Goal: Information Seeking & Learning: Check status

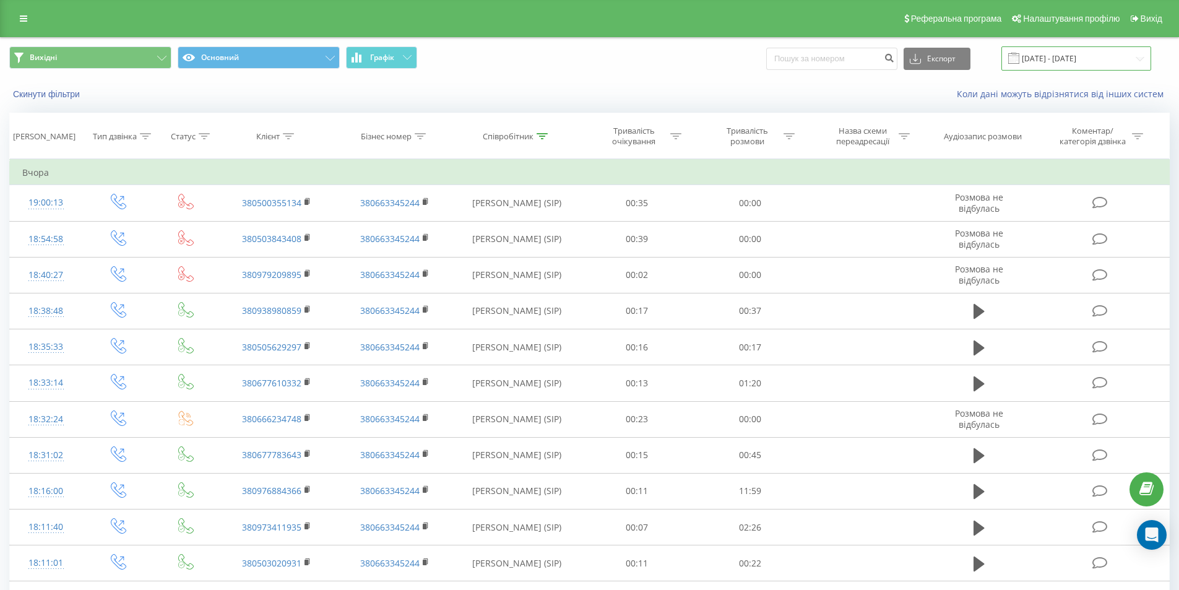
click at [1034, 61] on input "20.08.2025 - 20.08.2025" at bounding box center [1077, 58] width 150 height 24
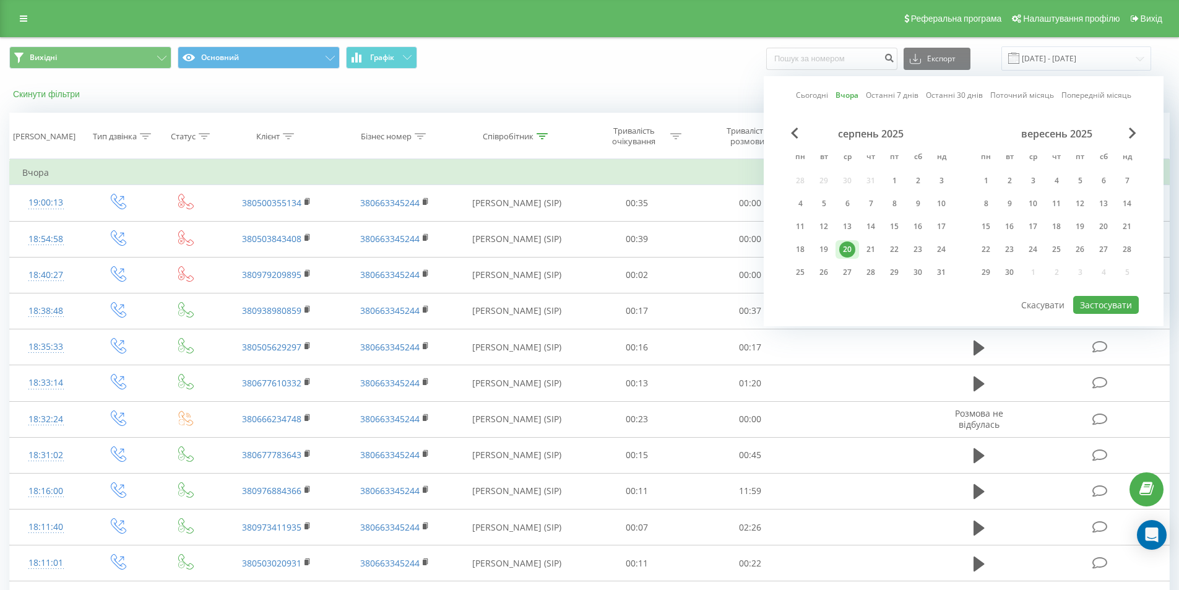
click at [23, 92] on button "Скинути фільтри" at bounding box center [47, 94] width 77 height 11
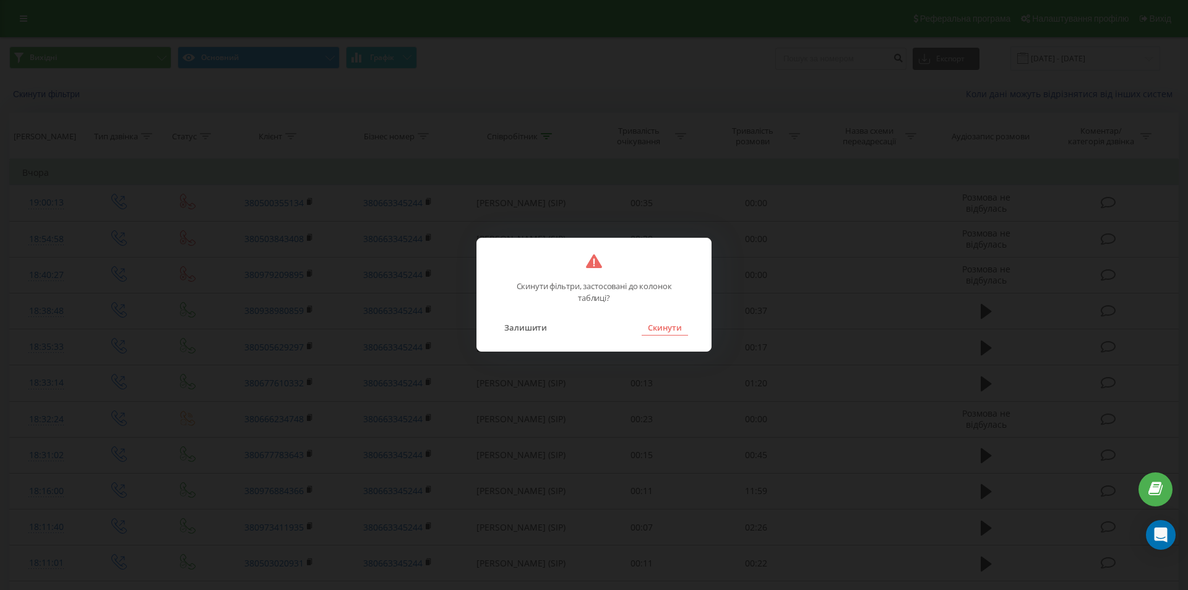
click at [663, 322] on button "Скинути" at bounding box center [665, 327] width 46 height 16
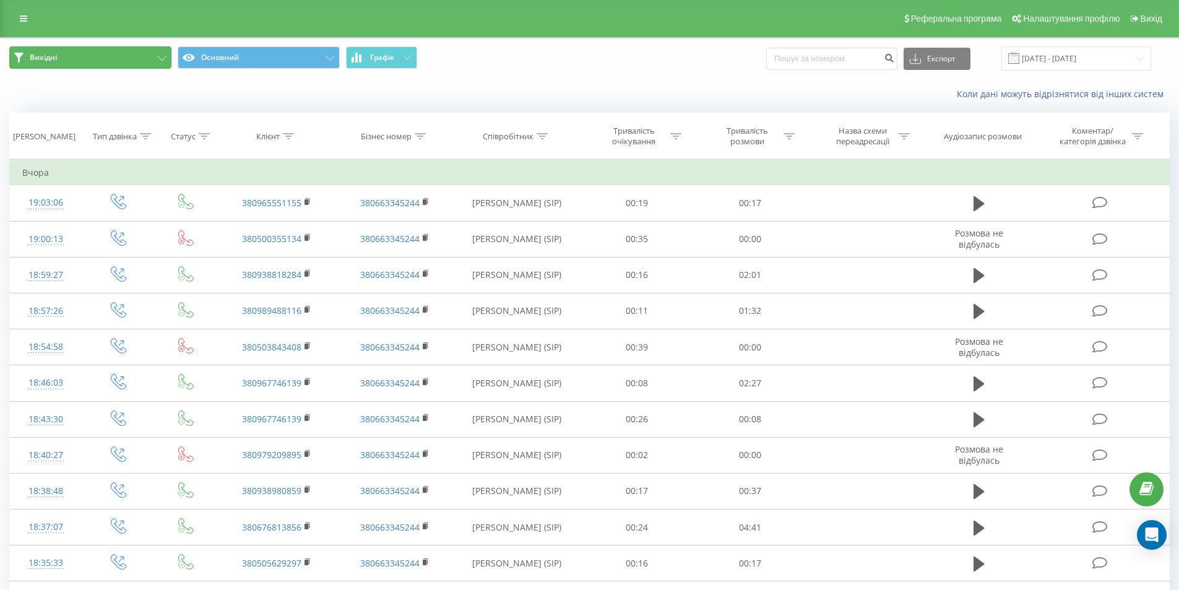
click at [129, 58] on button "Вихідні" at bounding box center [90, 57] width 162 height 22
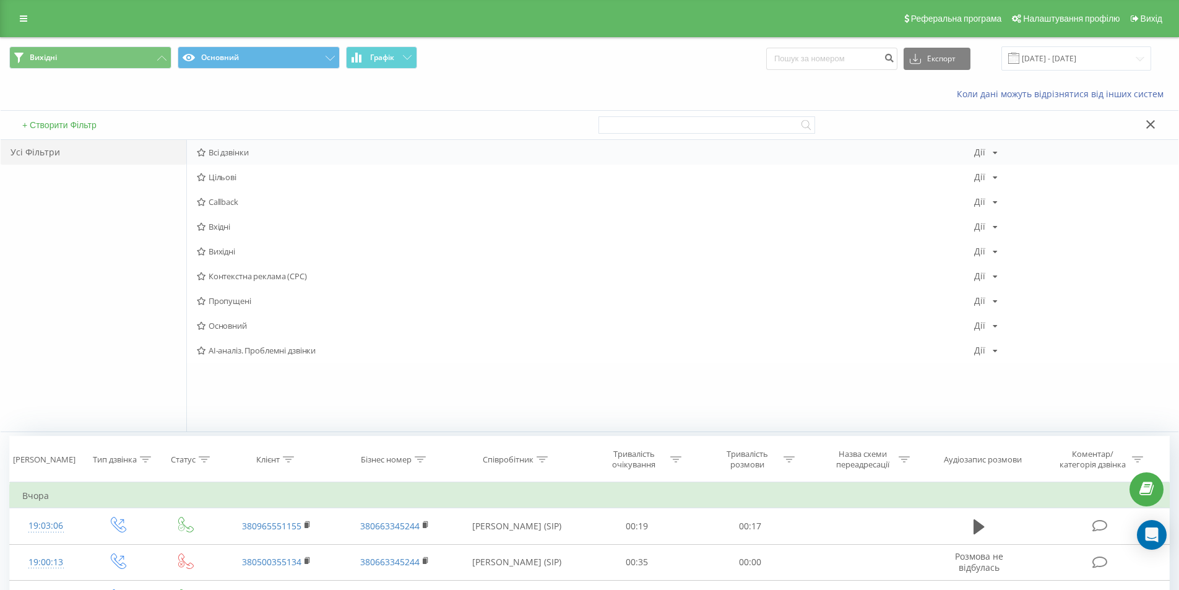
click at [245, 145] on div "Всі дзвінки Дії Редагувати Копіювати Видалити За замовчуванням Поділитися" at bounding box center [683, 152] width 992 height 25
click at [243, 148] on span "Всі дзвінки" at bounding box center [585, 152] width 777 height 9
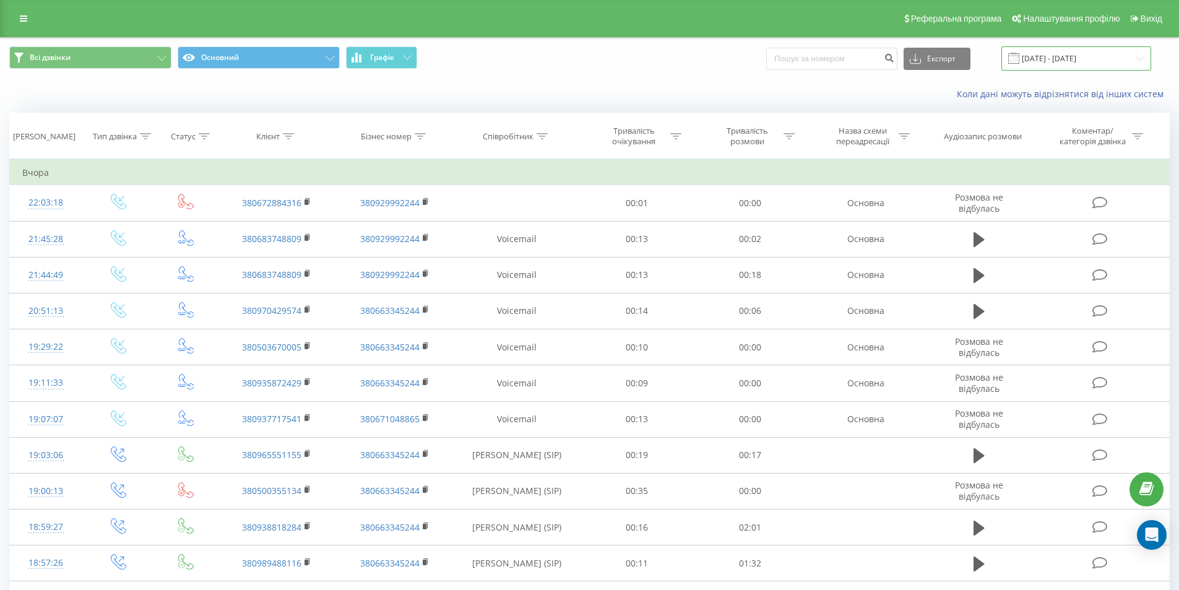
click at [1037, 61] on input "20.08.2025 - 20.08.2025" at bounding box center [1077, 58] width 150 height 24
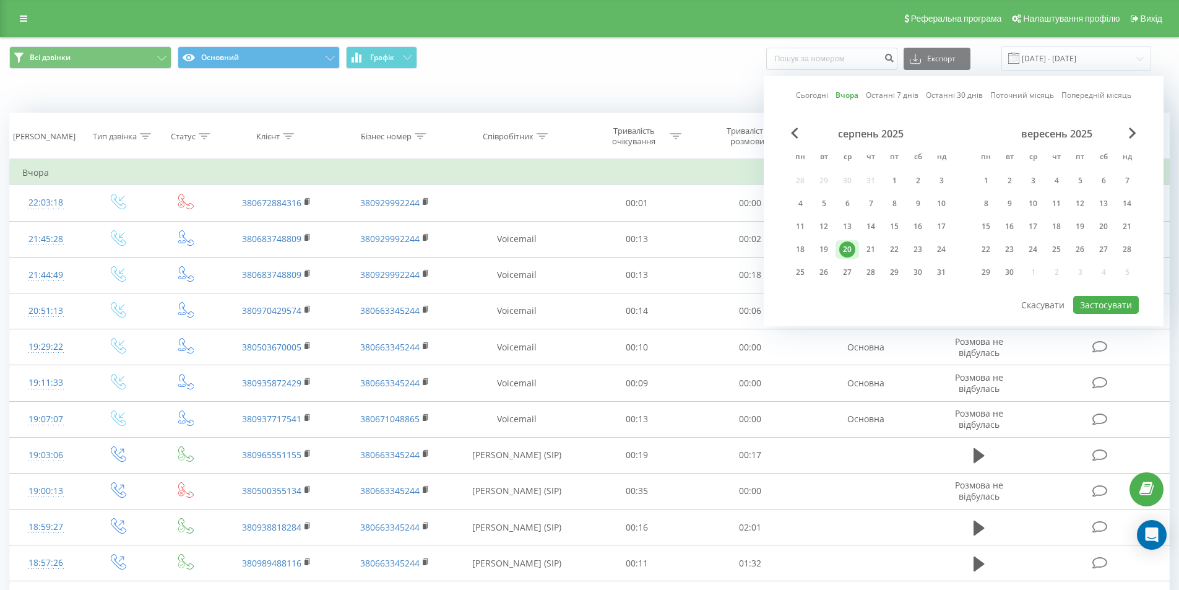
click at [816, 97] on link "Сьогодні" at bounding box center [812, 95] width 32 height 12
click at [1108, 306] on button "Застосувати" at bounding box center [1106, 305] width 66 height 18
type input "21.08.2025 - 21.08.2025"
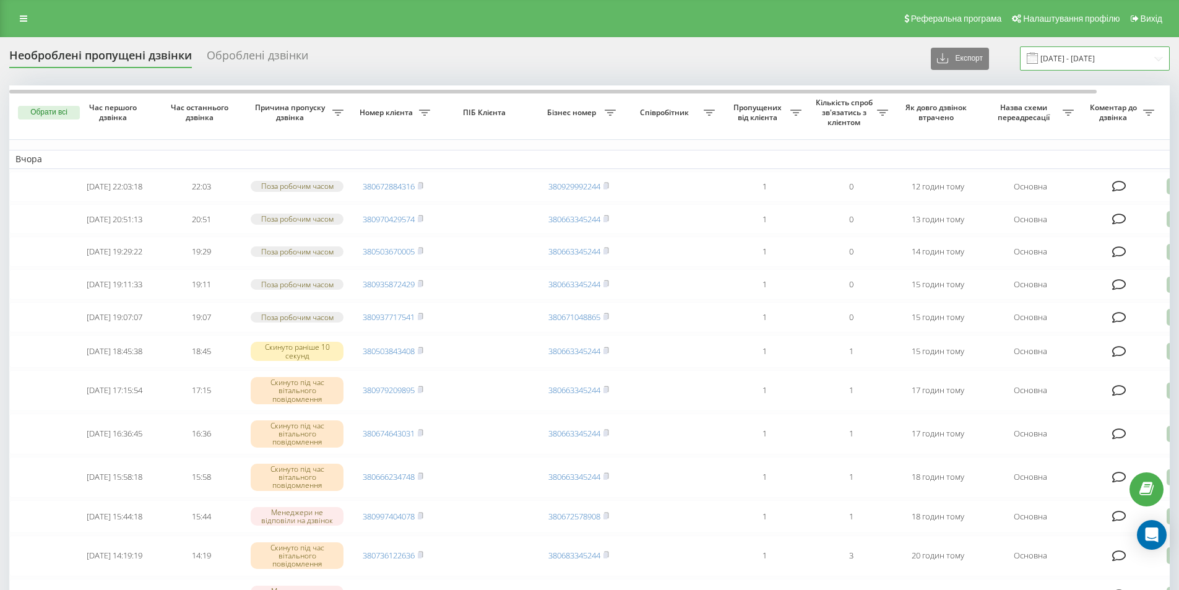
click at [1053, 61] on input "[DATE] - [DATE]" at bounding box center [1095, 58] width 150 height 24
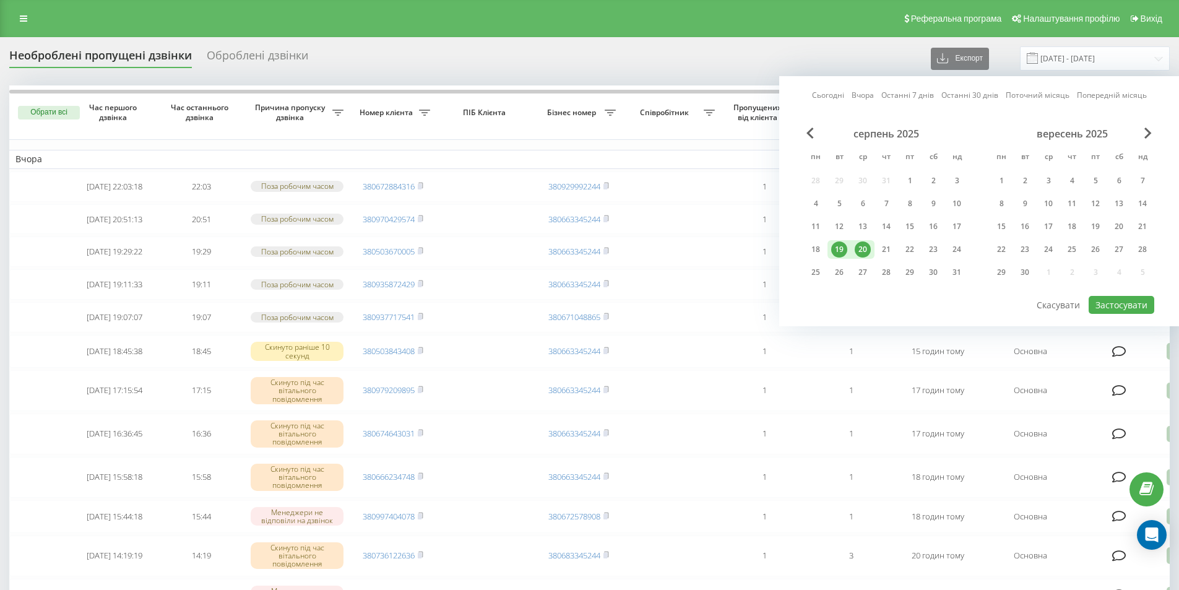
click at [827, 95] on link "Сьогодні" at bounding box center [828, 95] width 32 height 12
drag, startPoint x: 863, startPoint y: 249, endPoint x: 892, endPoint y: 248, distance: 29.1
click at [864, 249] on div "20" at bounding box center [863, 249] width 16 height 16
click at [892, 248] on div "21" at bounding box center [886, 249] width 16 height 16
click at [1103, 301] on button "Застосувати" at bounding box center [1122, 305] width 66 height 18
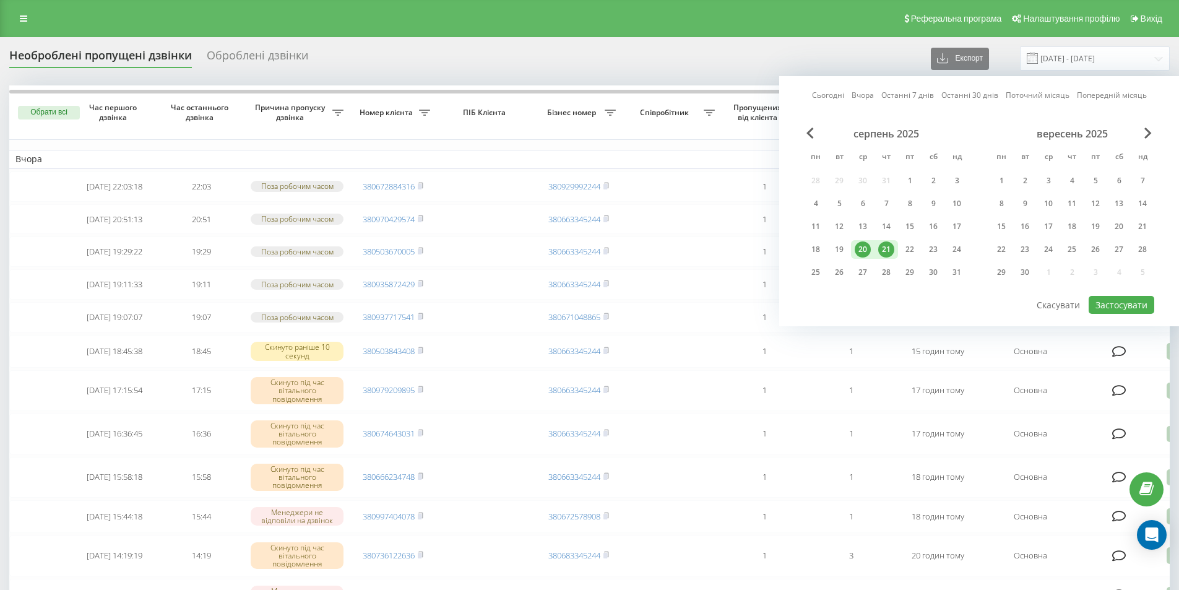
type input "[DATE] - [DATE]"
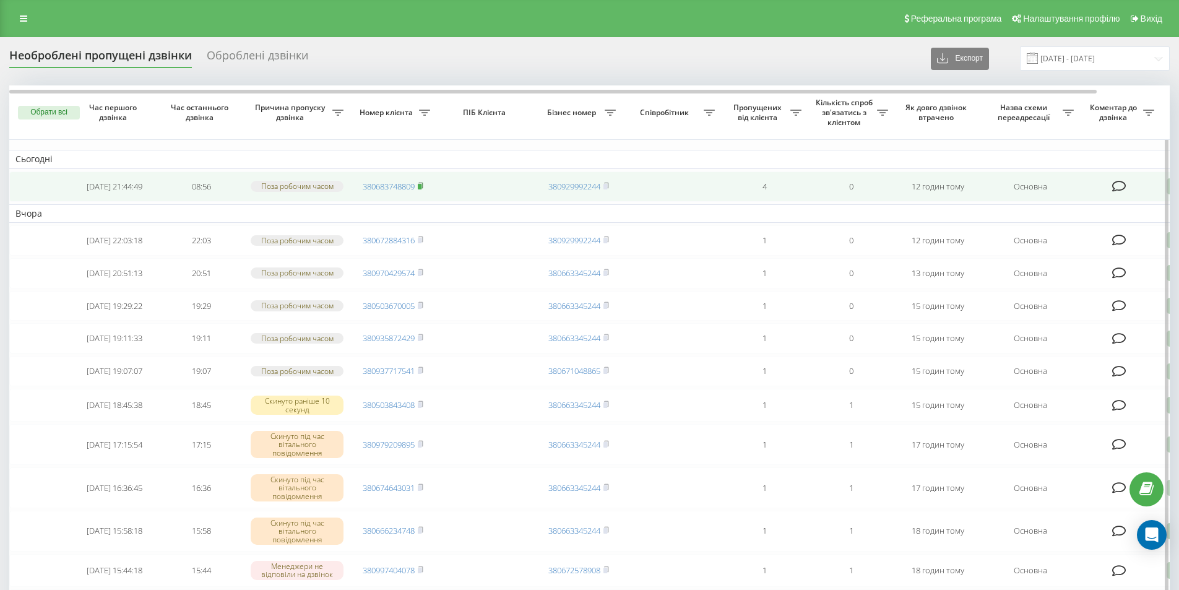
click at [423, 189] on icon at bounding box center [421, 185] width 6 height 7
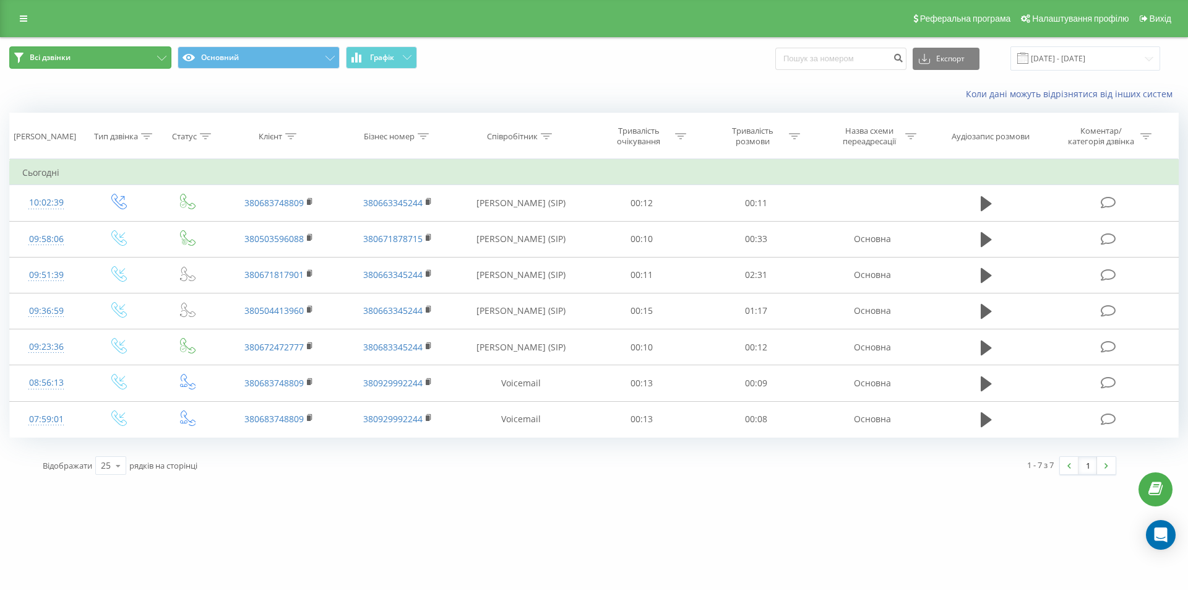
click at [139, 55] on button "Всі дзвінки" at bounding box center [90, 57] width 162 height 22
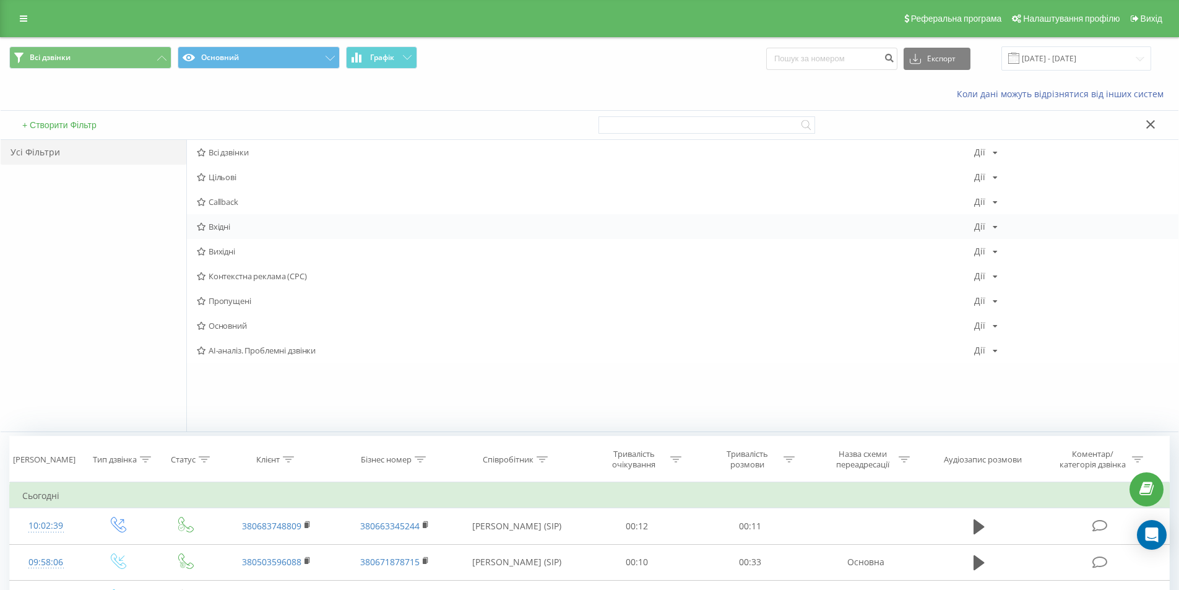
click at [228, 230] on span "Вхідні" at bounding box center [585, 226] width 777 height 9
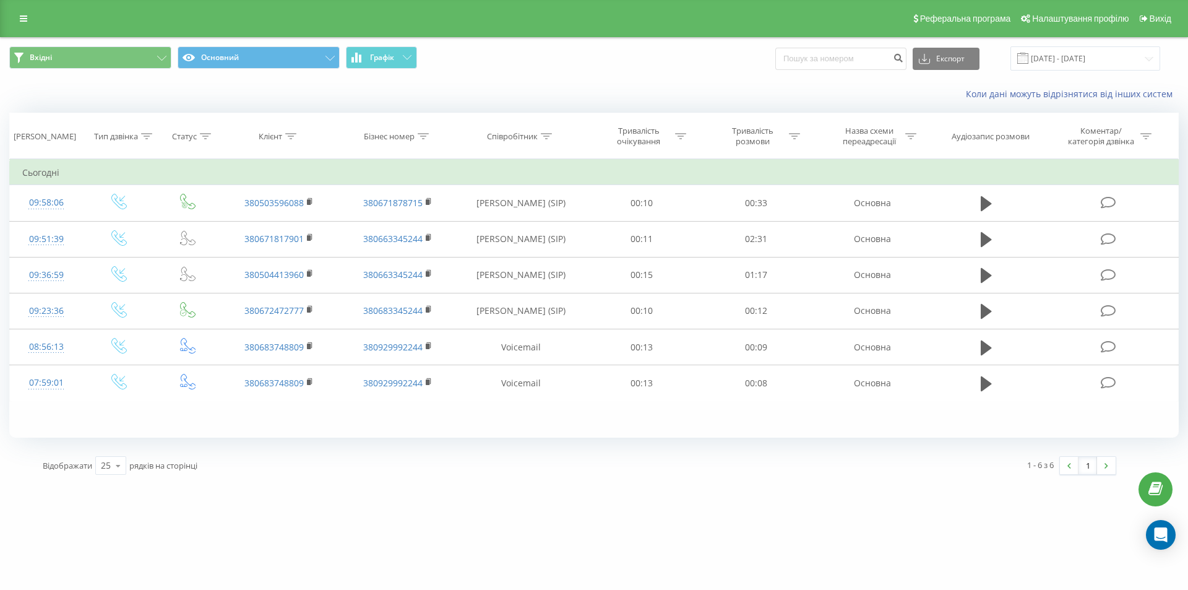
click at [530, 54] on span "Вхідні Основний Графік" at bounding box center [297, 58] width 576 height 24
click at [1041, 56] on input "21.08.2025 - 21.08.2025" at bounding box center [1086, 58] width 150 height 24
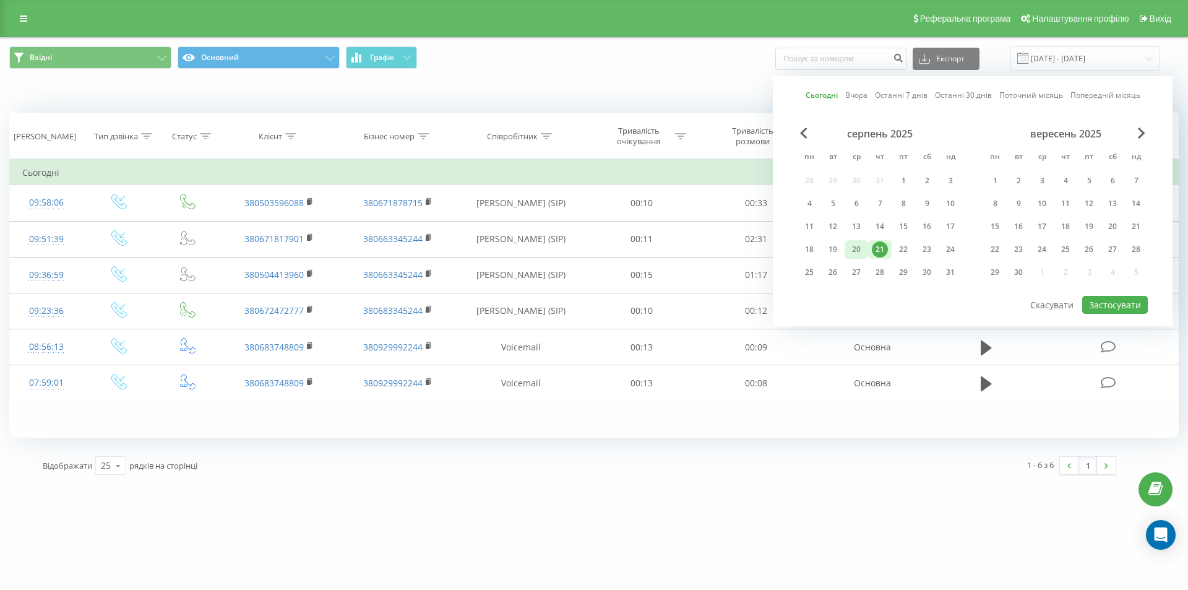
click at [861, 250] on div "20" at bounding box center [857, 249] width 16 height 16
click at [1123, 304] on button "Застосувати" at bounding box center [1116, 305] width 66 height 18
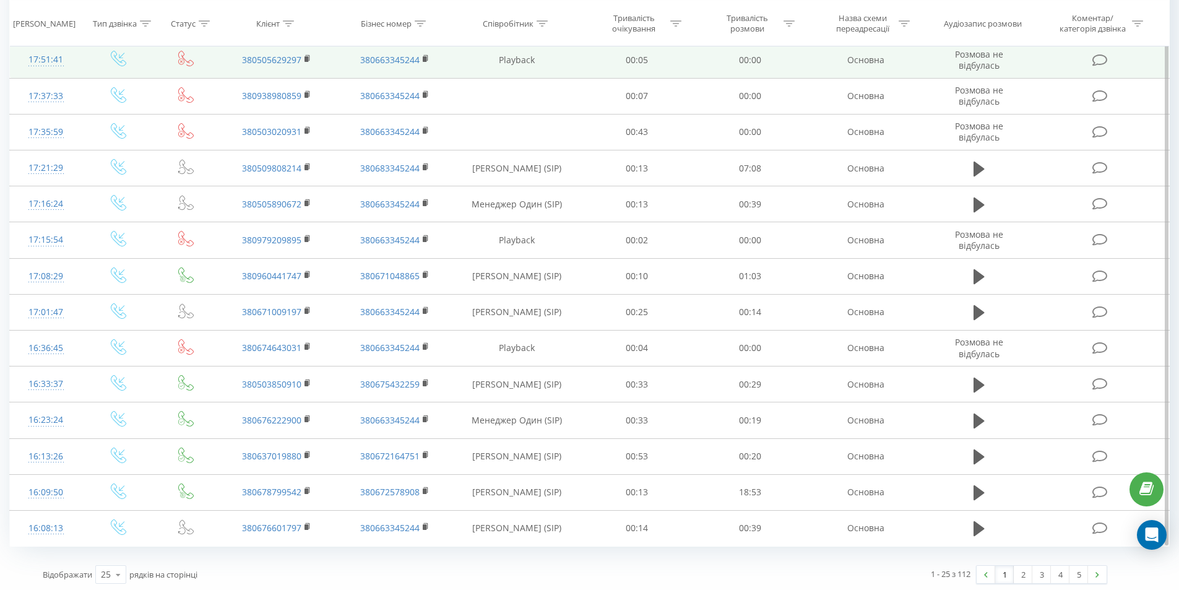
scroll to position [542, 0]
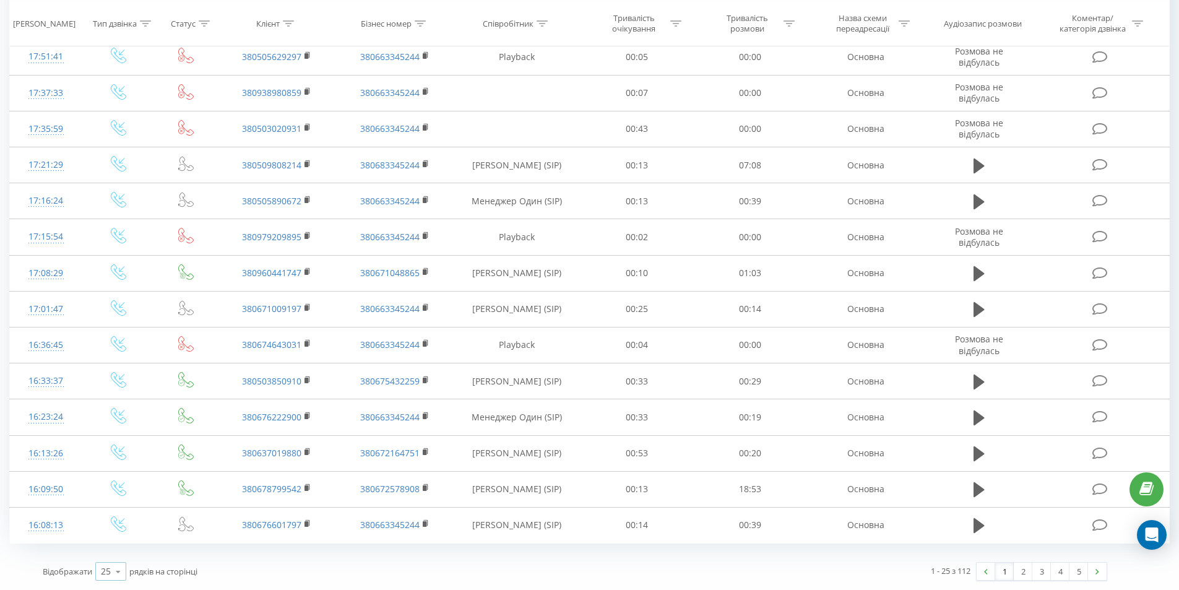
click at [113, 572] on icon at bounding box center [118, 572] width 19 height 24
click at [123, 555] on div "100" at bounding box center [111, 554] width 30 height 18
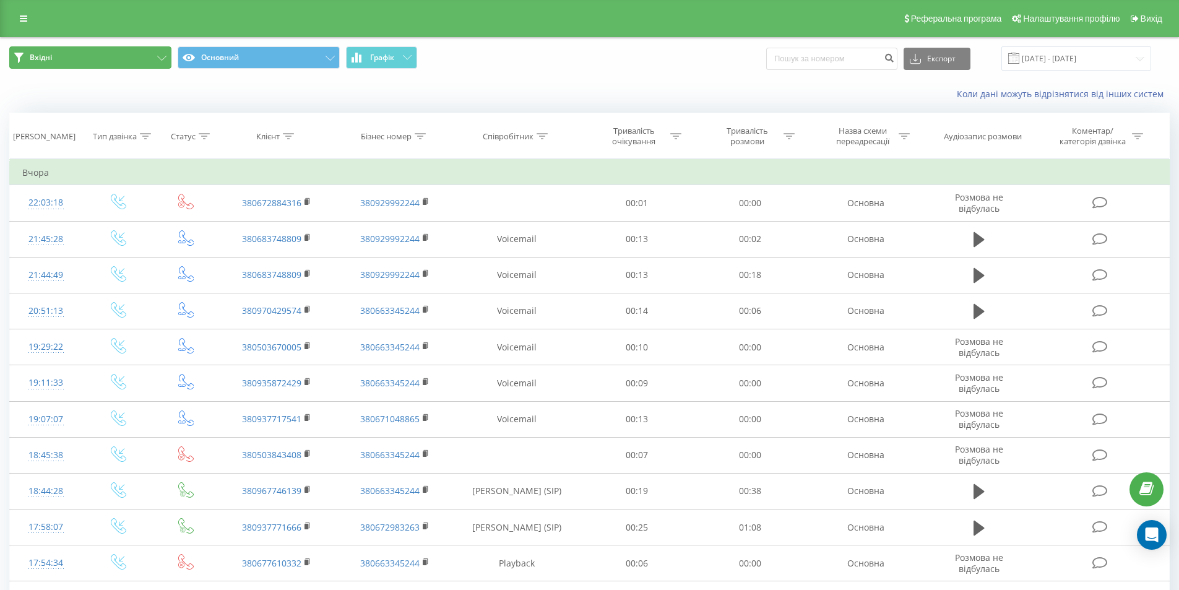
click at [144, 51] on button "Вхідні" at bounding box center [90, 57] width 162 height 22
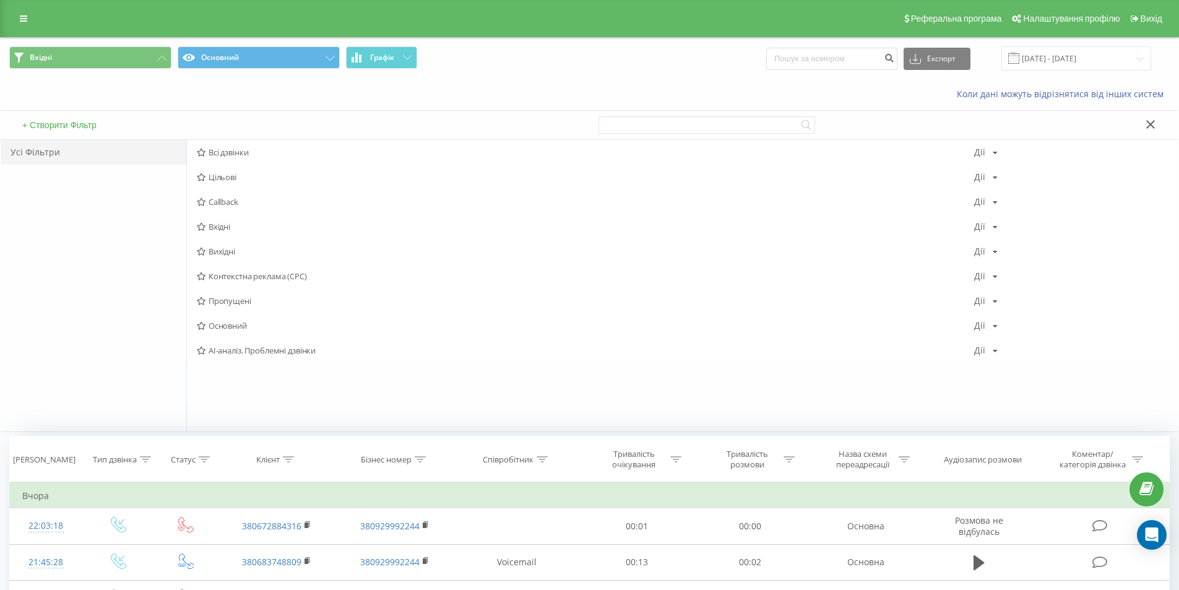
click at [225, 150] on span "Всі дзвінки" at bounding box center [585, 152] width 777 height 9
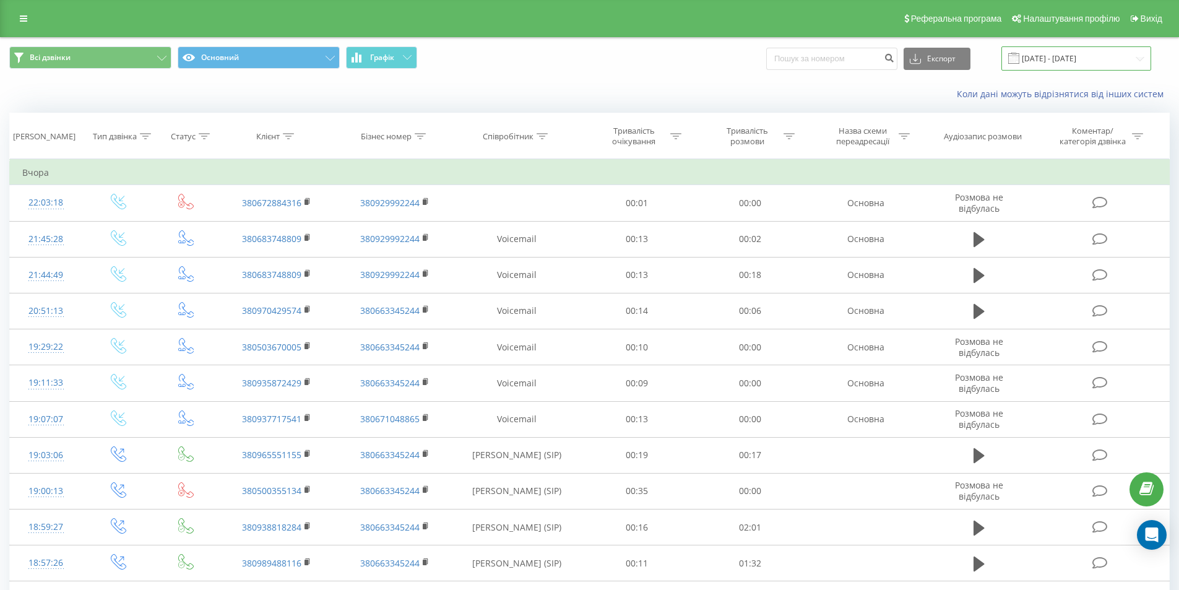
click at [1061, 58] on input "20.08.2025 - 20.08.2025" at bounding box center [1077, 58] width 150 height 24
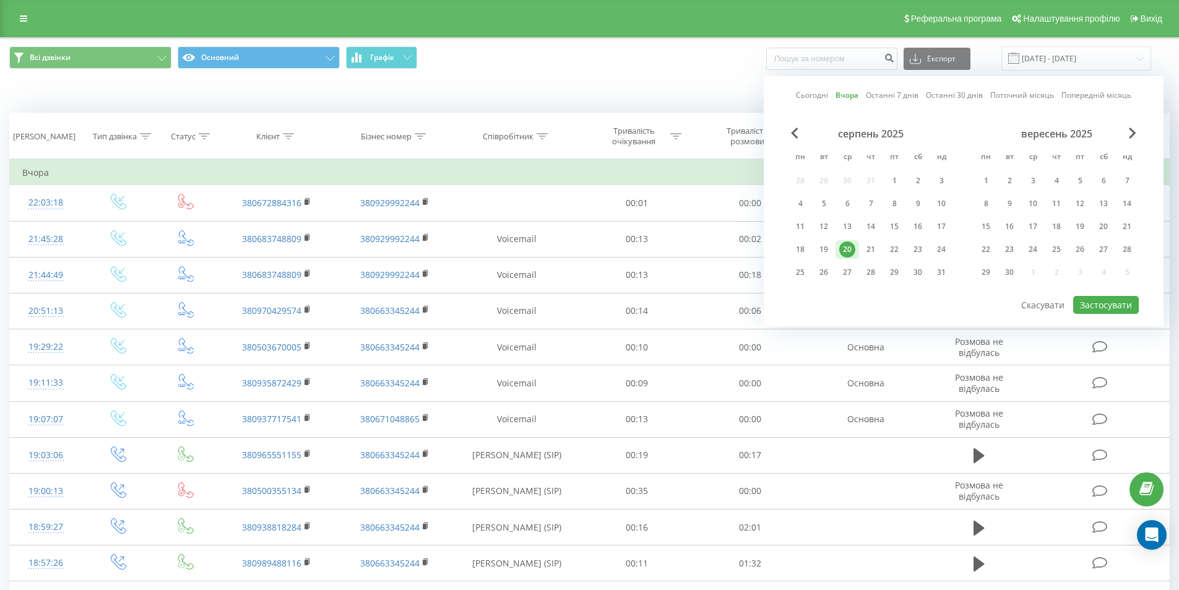
click at [511, 86] on div "Коли дані можуть відрізнятися вiд інших систем" at bounding box center [590, 94] width 1178 height 30
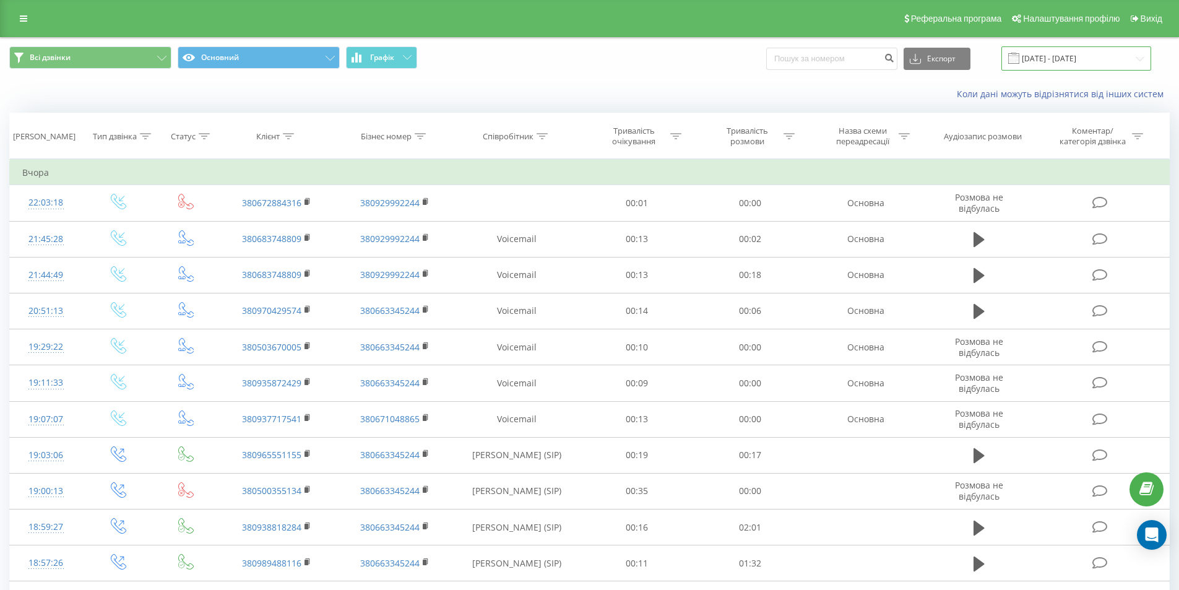
click at [1039, 58] on input "20.08.2025 - 20.08.2025" at bounding box center [1077, 58] width 150 height 24
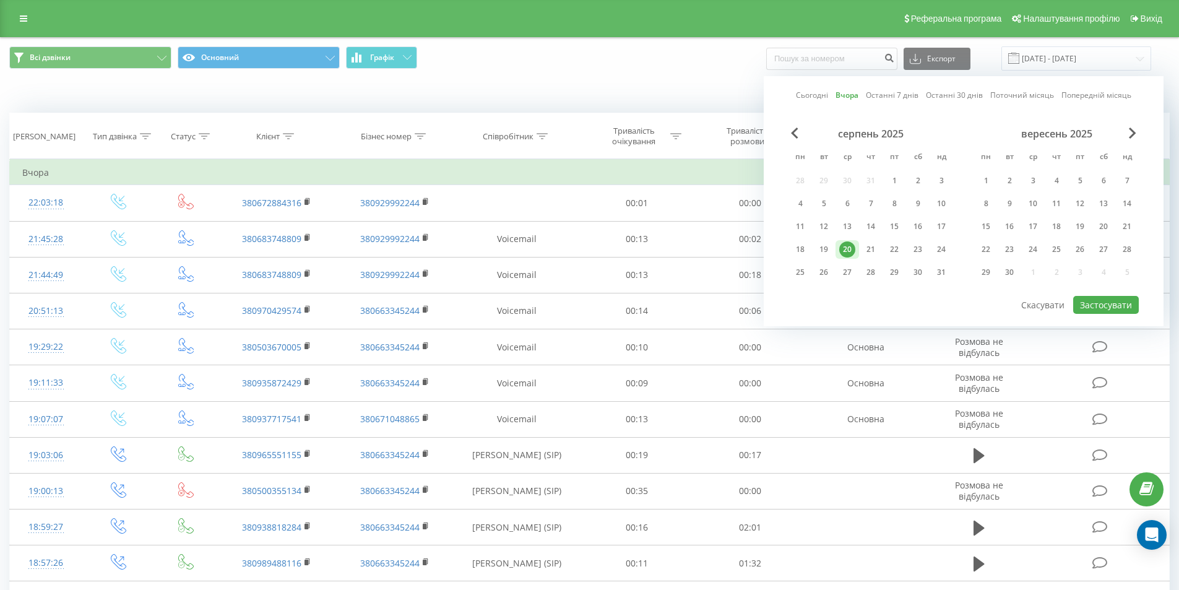
click at [826, 94] on link "Сьогодні" at bounding box center [812, 95] width 32 height 12
click at [1094, 303] on button "Застосувати" at bounding box center [1106, 305] width 66 height 18
type input "21.08.2025 - 21.08.2025"
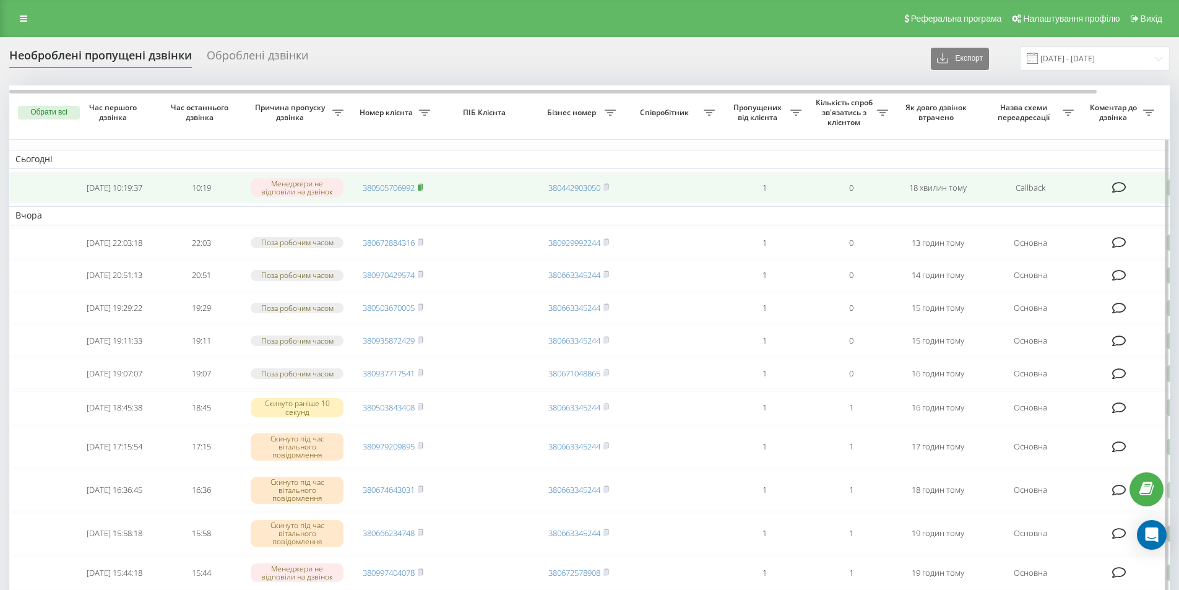
click at [422, 188] on rect at bounding box center [420, 188] width 4 height 6
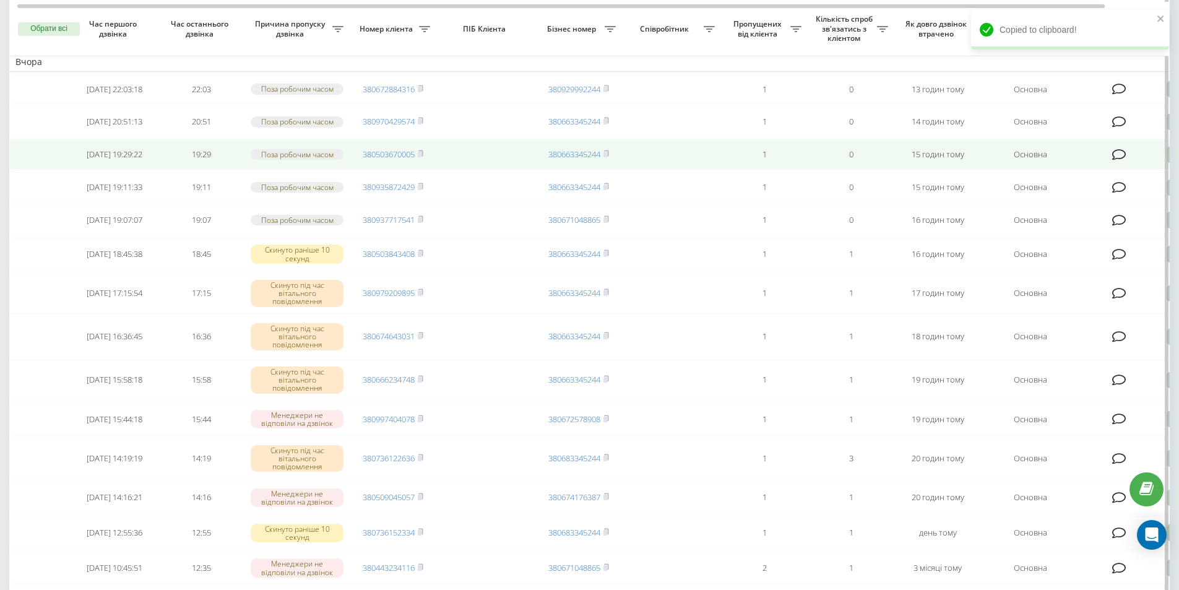
scroll to position [186, 0]
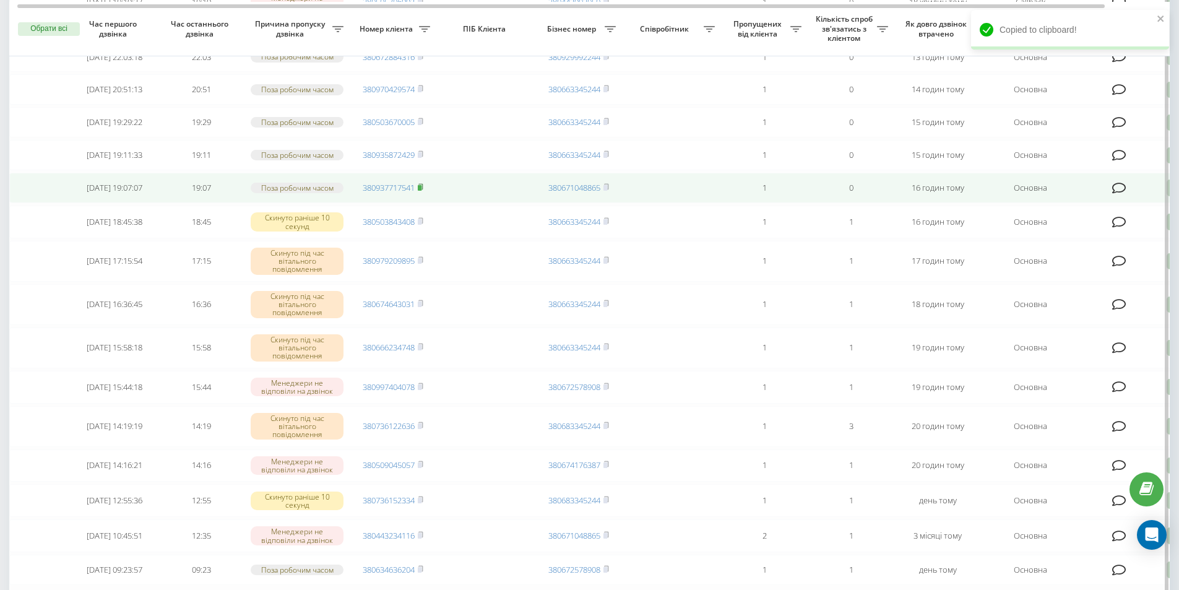
click at [423, 191] on icon at bounding box center [421, 186] width 6 height 7
